Goal: Task Accomplishment & Management: Manage account settings

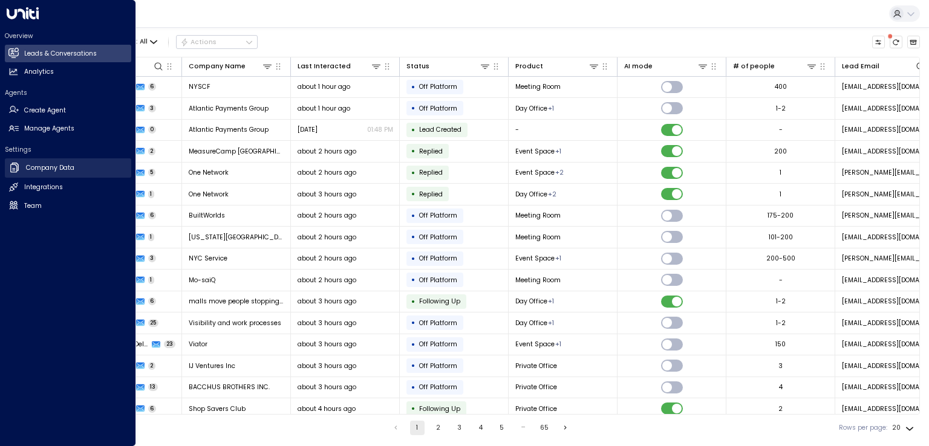
click at [60, 169] on h2 "Company Data" at bounding box center [50, 168] width 48 height 10
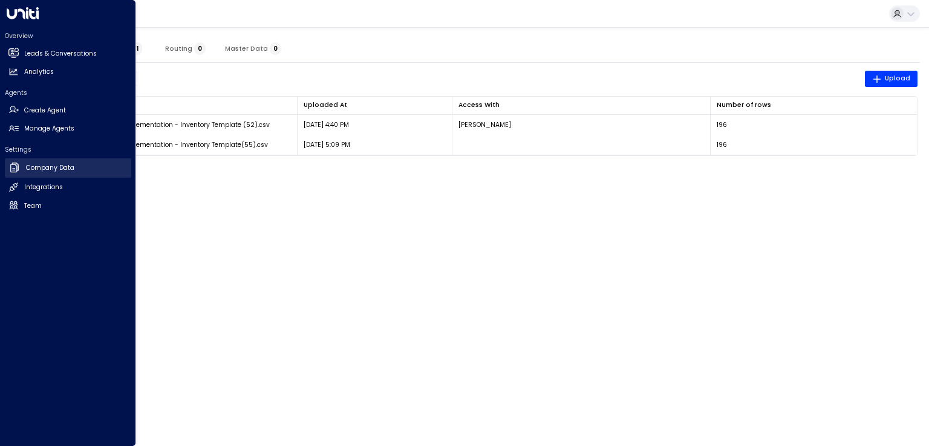
click at [47, 164] on h2 "Company Data" at bounding box center [50, 168] width 48 height 10
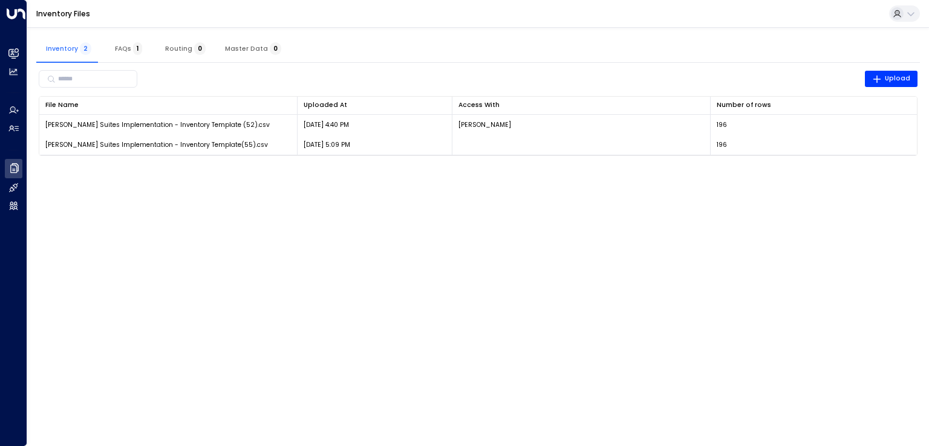
click at [501, 167] on html "Overview Leads & Conversations Leads & Conversations Analytics Analytics Agents…" at bounding box center [464, 83] width 929 height 167
click at [124, 49] on span "FAQs 1" at bounding box center [128, 49] width 27 height 8
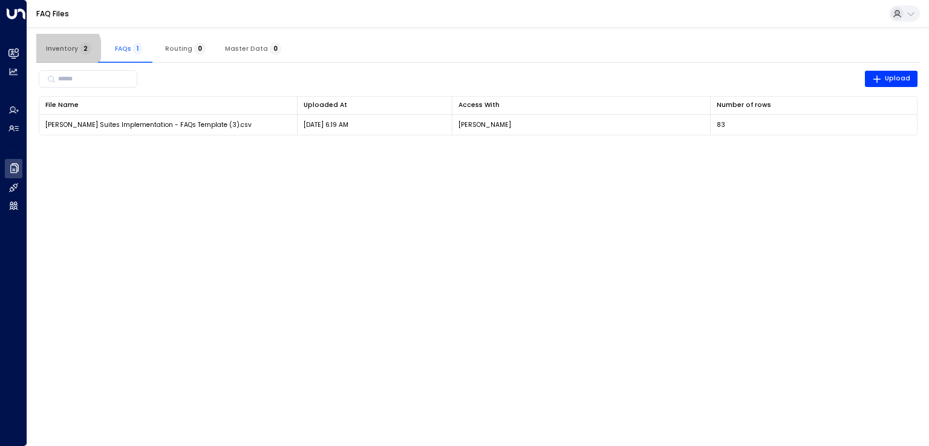
click at [65, 49] on span "Inventory 2" at bounding box center [68, 49] width 45 height 8
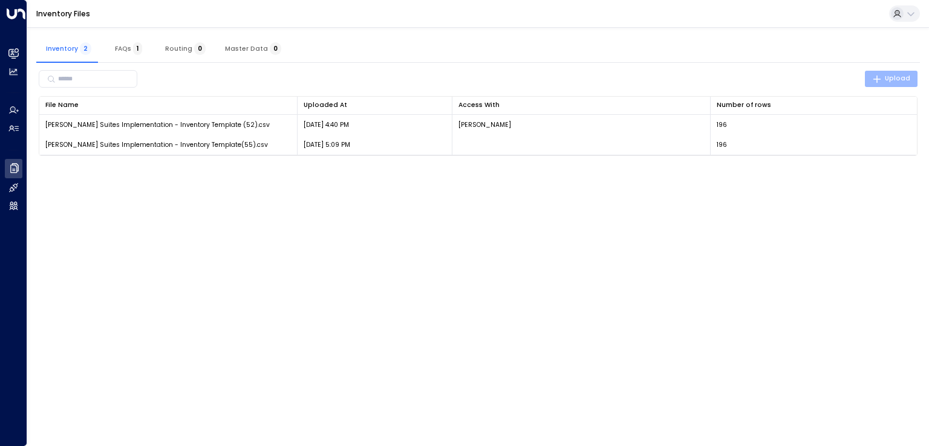
click at [887, 78] on span "Upload" at bounding box center [891, 78] width 39 height 11
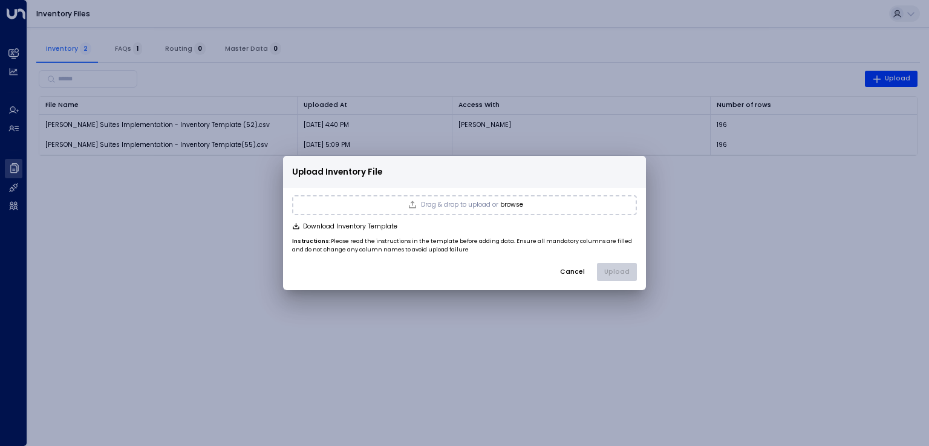
click at [518, 206] on button "browse" at bounding box center [511, 204] width 23 height 7
click at [611, 269] on button "Upload" at bounding box center [617, 272] width 40 height 18
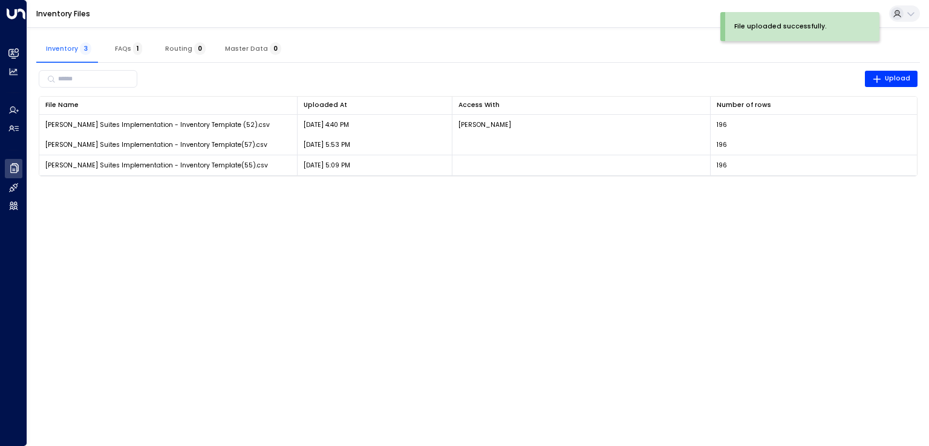
click at [385, 188] on html "File uploaded successfully. Overview Leads & Conversations Leads & Conversation…" at bounding box center [464, 94] width 929 height 188
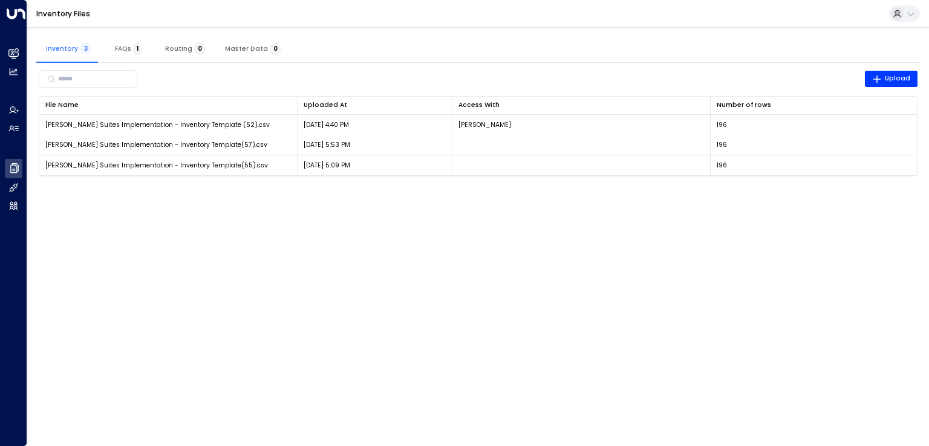
click at [817, 188] on html "Overview Leads & Conversations Leads & Conversations Analytics Analytics Agents…" at bounding box center [464, 94] width 929 height 188
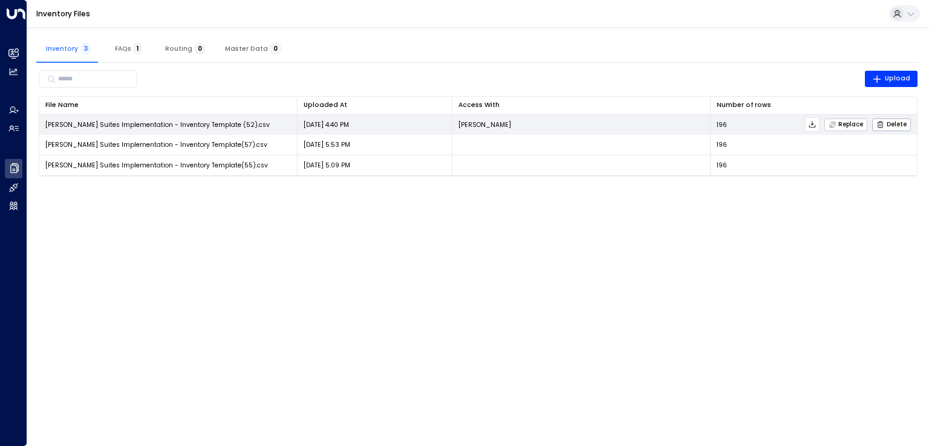
click at [839, 123] on span "Replace" at bounding box center [845, 125] width 35 height 8
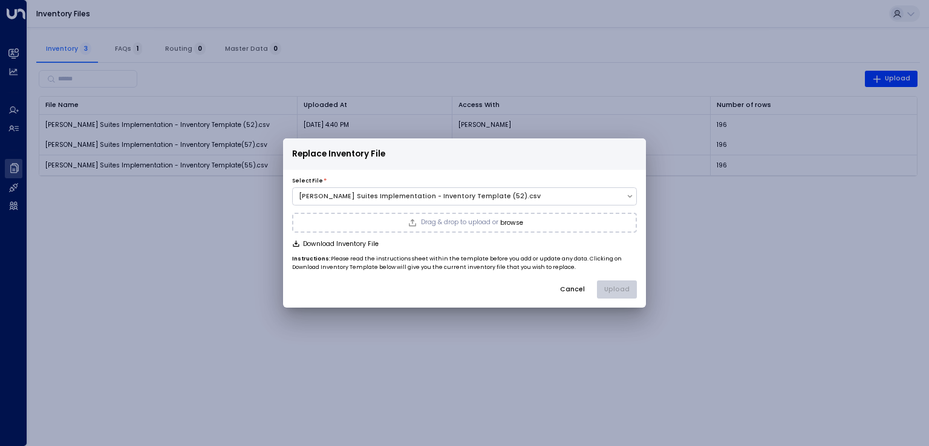
click at [479, 228] on div "Drag & drop to upload or browse" at bounding box center [464, 223] width 345 height 21
click at [615, 291] on button "Upload" at bounding box center [617, 290] width 40 height 18
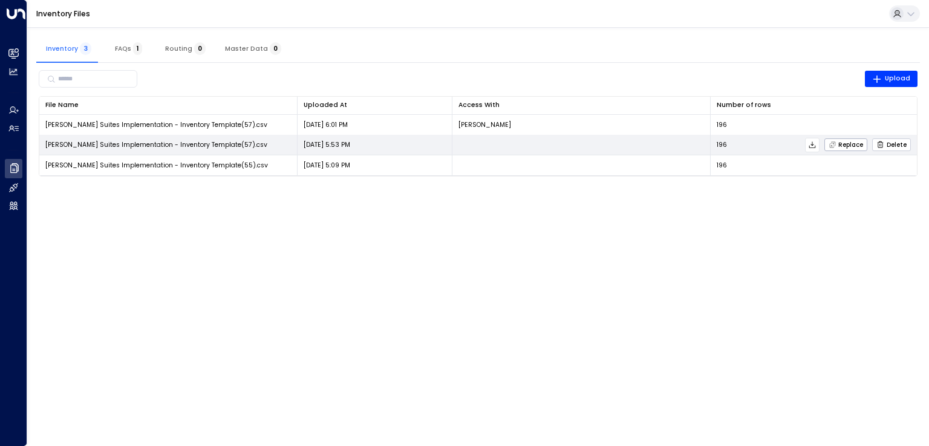
click at [886, 143] on span "Delete" at bounding box center [891, 145] width 30 height 8
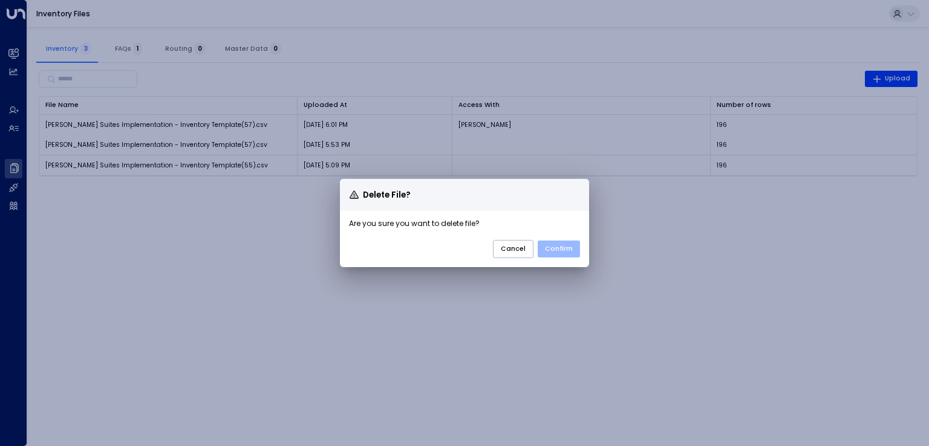
click at [567, 245] on button "Confirm" at bounding box center [558, 249] width 42 height 17
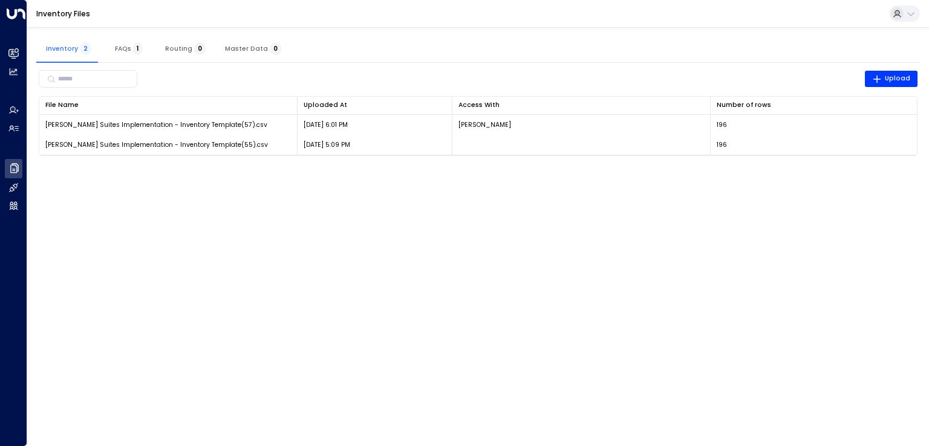
click at [178, 167] on html "Overview Leads & Conversations Leads & Conversations Analytics Analytics Agents…" at bounding box center [464, 83] width 929 height 167
click at [508, 167] on html "Overview Leads & Conversations Leads & Conversations Analytics Analytics Agents…" at bounding box center [464, 83] width 929 height 167
click at [133, 49] on span "1" at bounding box center [137, 48] width 9 height 13
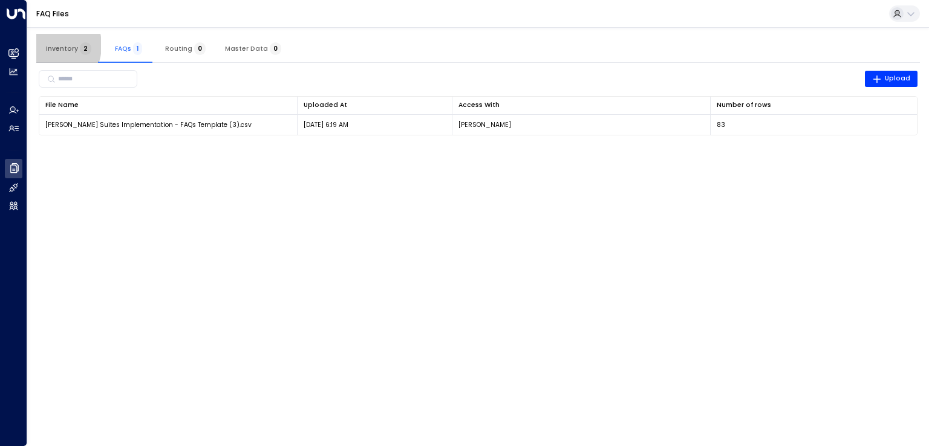
click at [44, 45] on button "Inventory 2" at bounding box center [68, 48] width 65 height 29
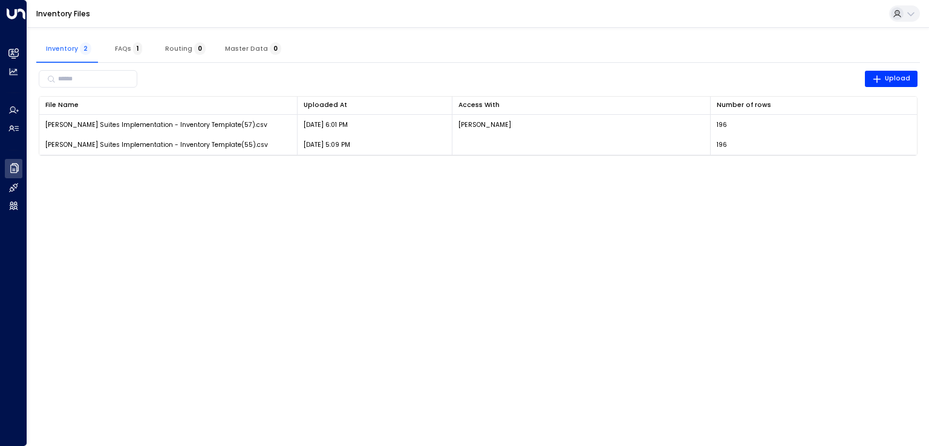
click at [234, 167] on html "Overview Leads & Conversations Leads & Conversations Analytics Analytics Agents…" at bounding box center [464, 83] width 929 height 167
click at [242, 167] on html "Overview Leads & Conversations Leads & Conversations Analytics Analytics Agents…" at bounding box center [464, 83] width 929 height 167
click at [319, 167] on html "Overview Leads & Conversations Leads & Conversations Analytics Analytics Agents…" at bounding box center [464, 83] width 929 height 167
click at [363, 167] on html "Overview Leads & Conversations Leads & Conversations Analytics Analytics Agents…" at bounding box center [464, 83] width 929 height 167
click at [348, 167] on html "Overview Leads & Conversations Leads & Conversations Analytics Analytics Agents…" at bounding box center [464, 83] width 929 height 167
